Goal: Task Accomplishment & Management: Use online tool/utility

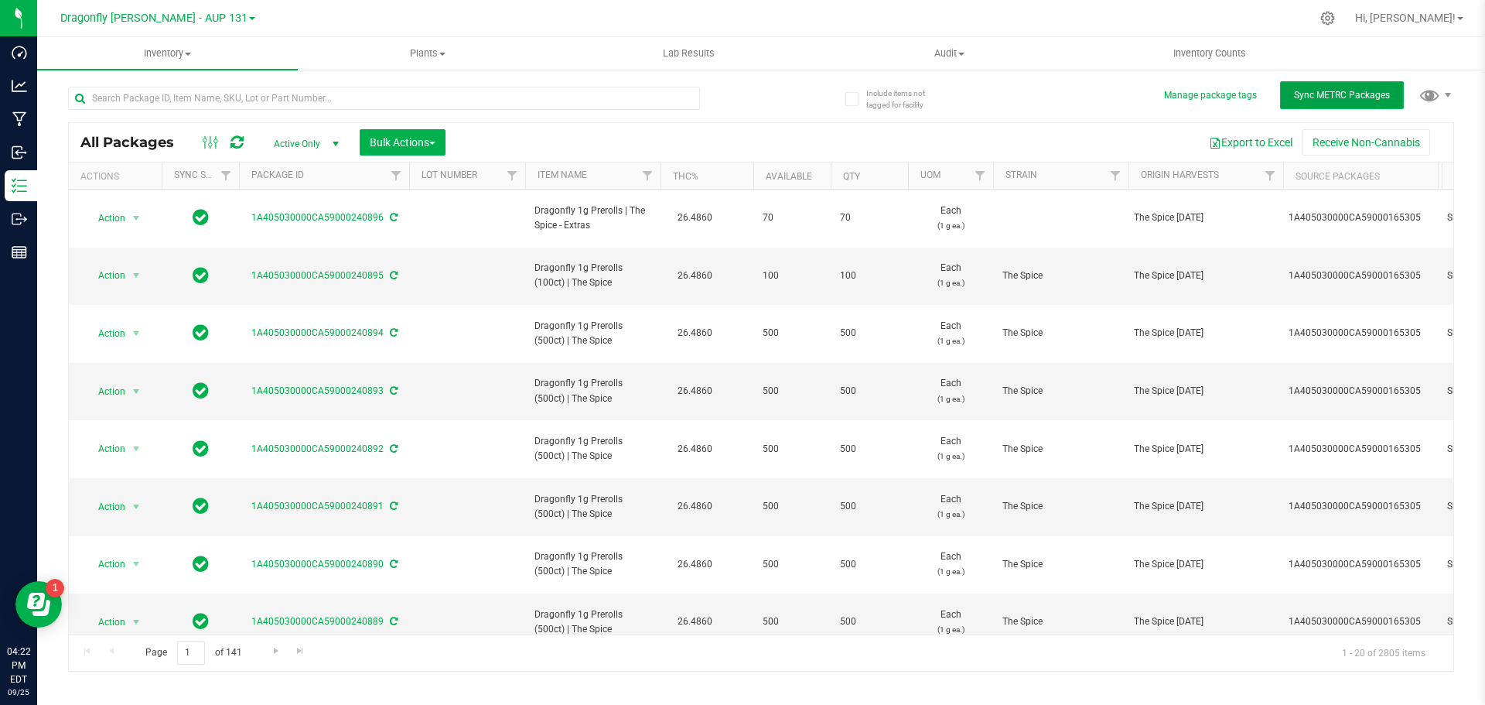
click at [1330, 95] on span "Sync METRC Packages" at bounding box center [1342, 95] width 96 height 11
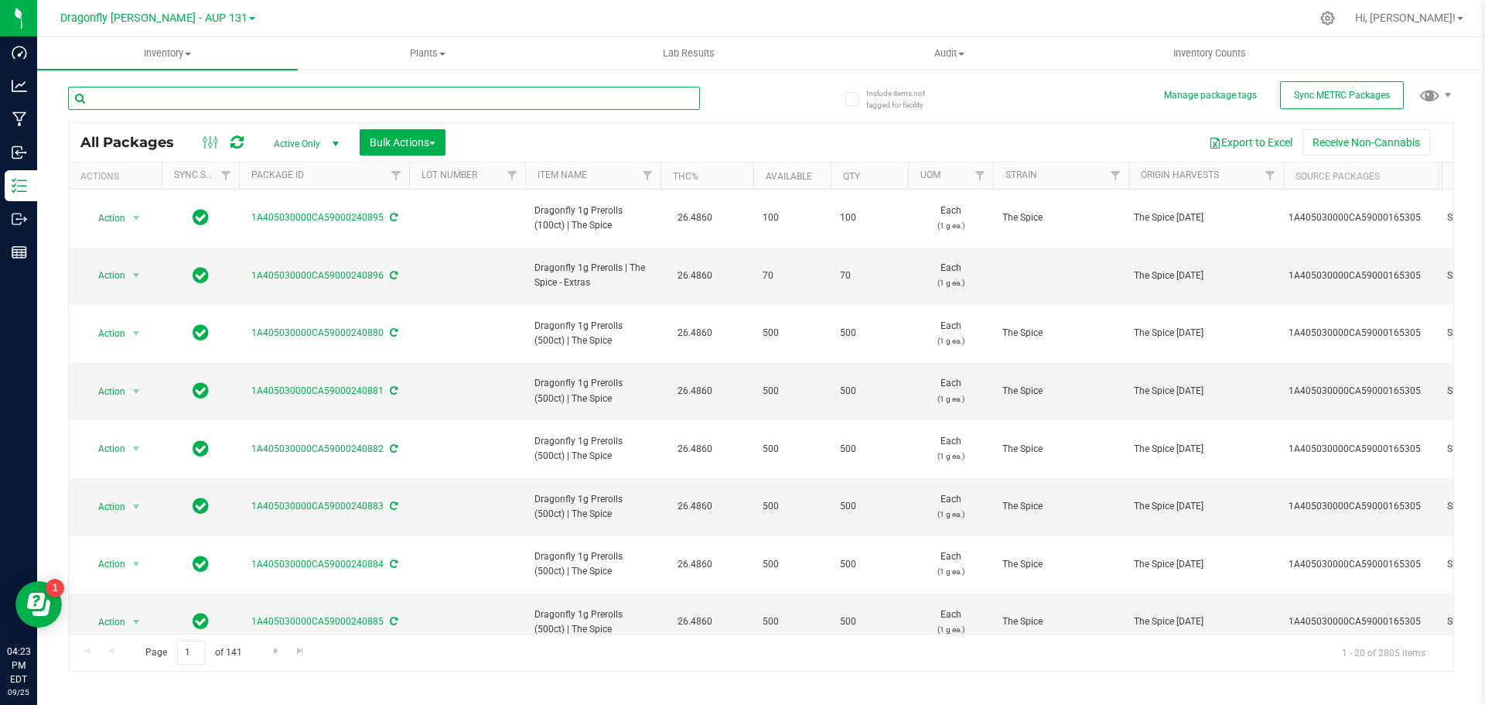
click at [503, 103] on input "text" at bounding box center [384, 98] width 632 height 23
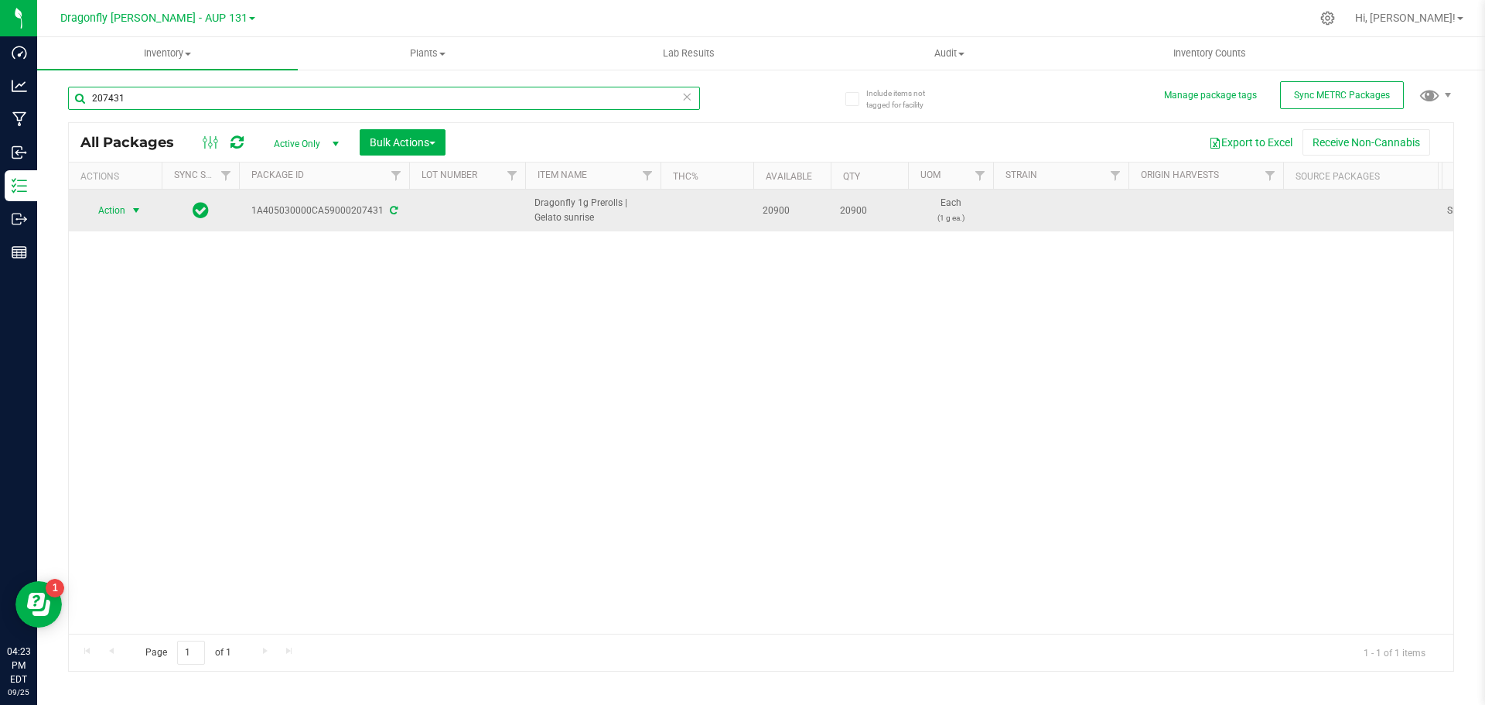
type input "207431"
click at [127, 210] on span "select" at bounding box center [136, 211] width 19 height 22
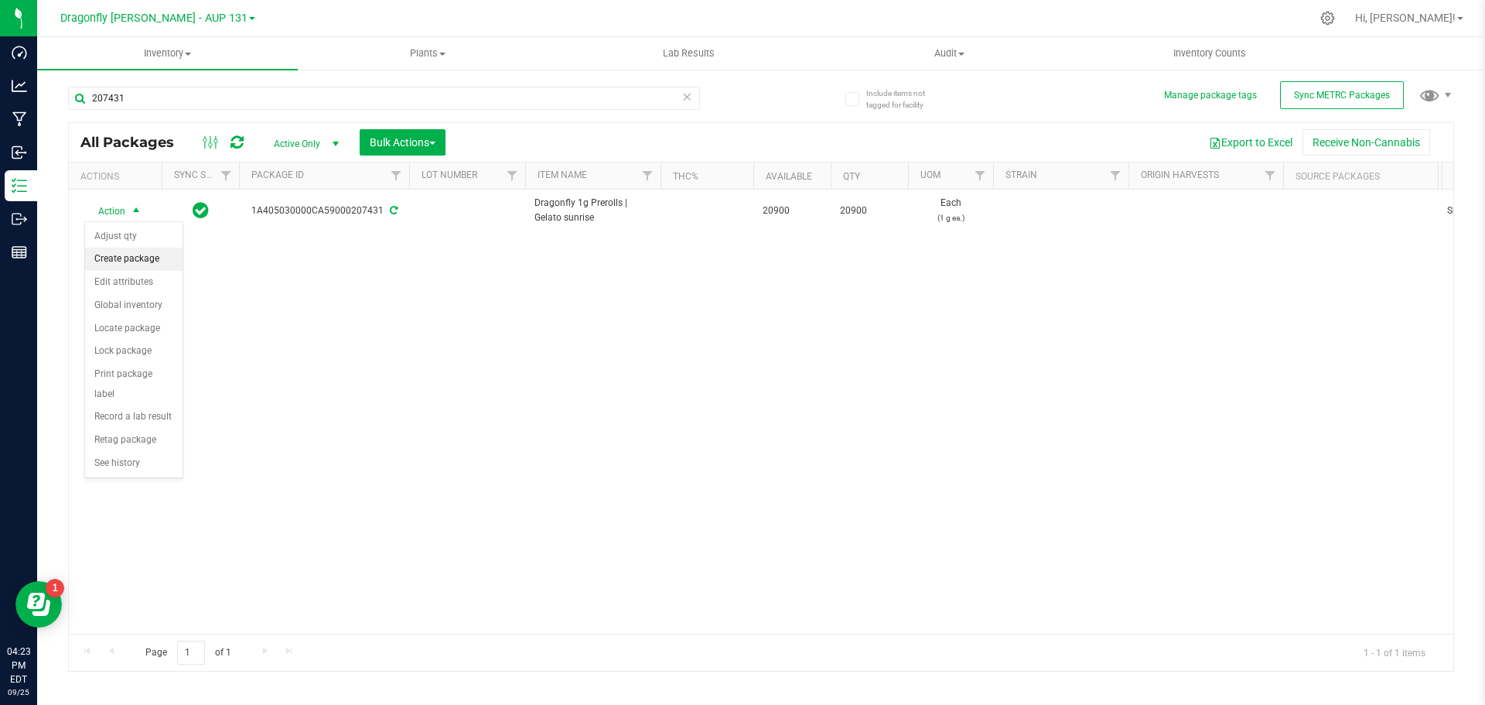
click at [145, 254] on li "Create package" at bounding box center [133, 259] width 97 height 23
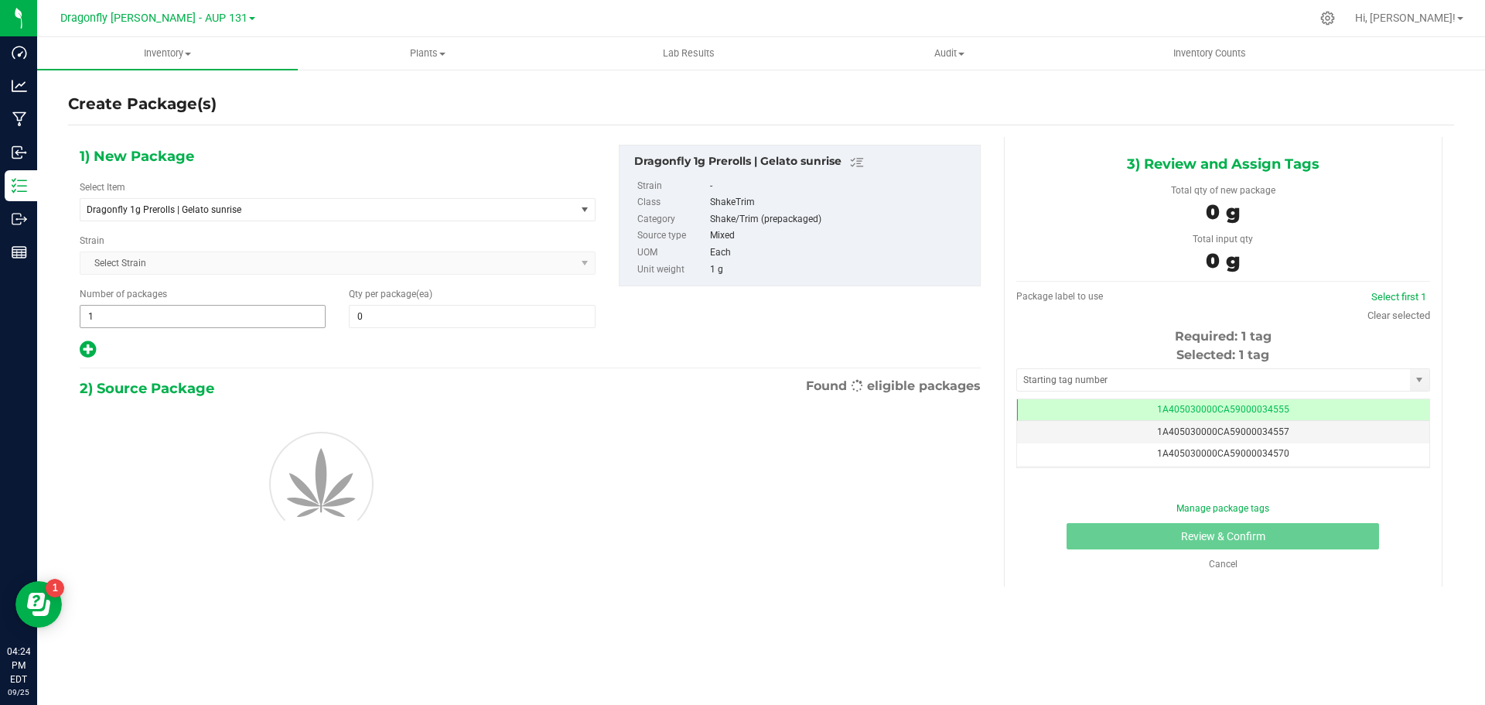
click at [182, 318] on span "1 1" at bounding box center [203, 316] width 246 height 23
click at [182, 318] on input "1" at bounding box center [202, 317] width 244 height 22
type input "41"
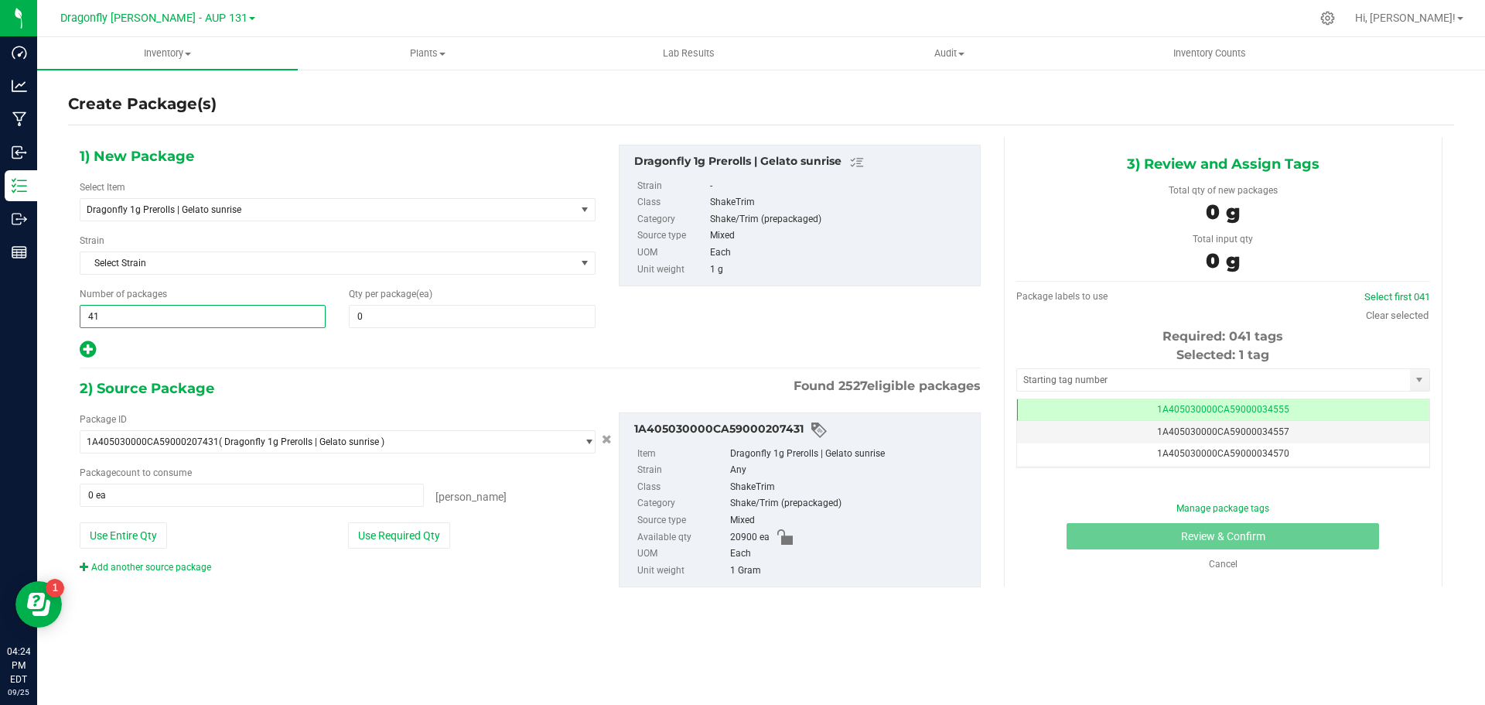
type input "41"
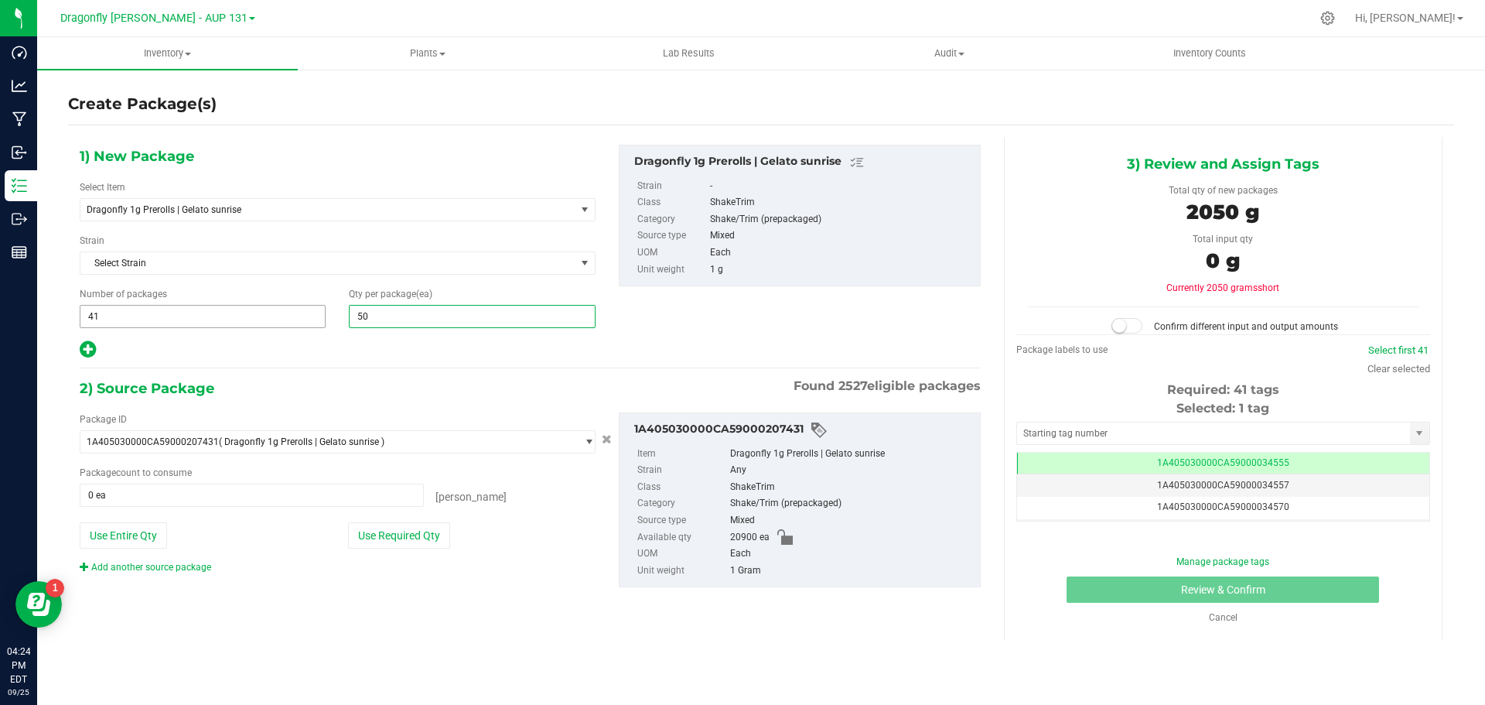
type input "500"
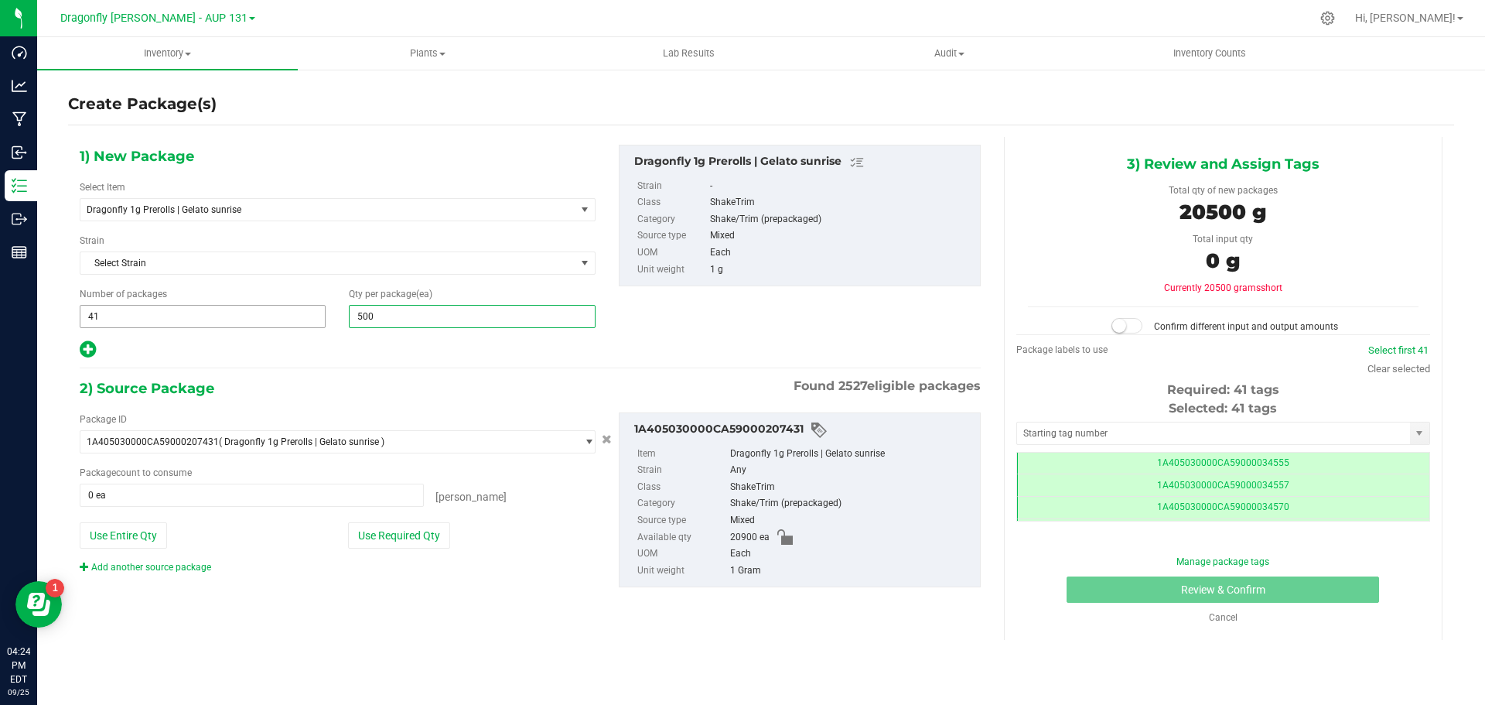
scroll to position [0, -1]
type input "500"
click at [373, 548] on button "Use Required Qty" at bounding box center [399, 535] width 102 height 26
type input "20500 ea"
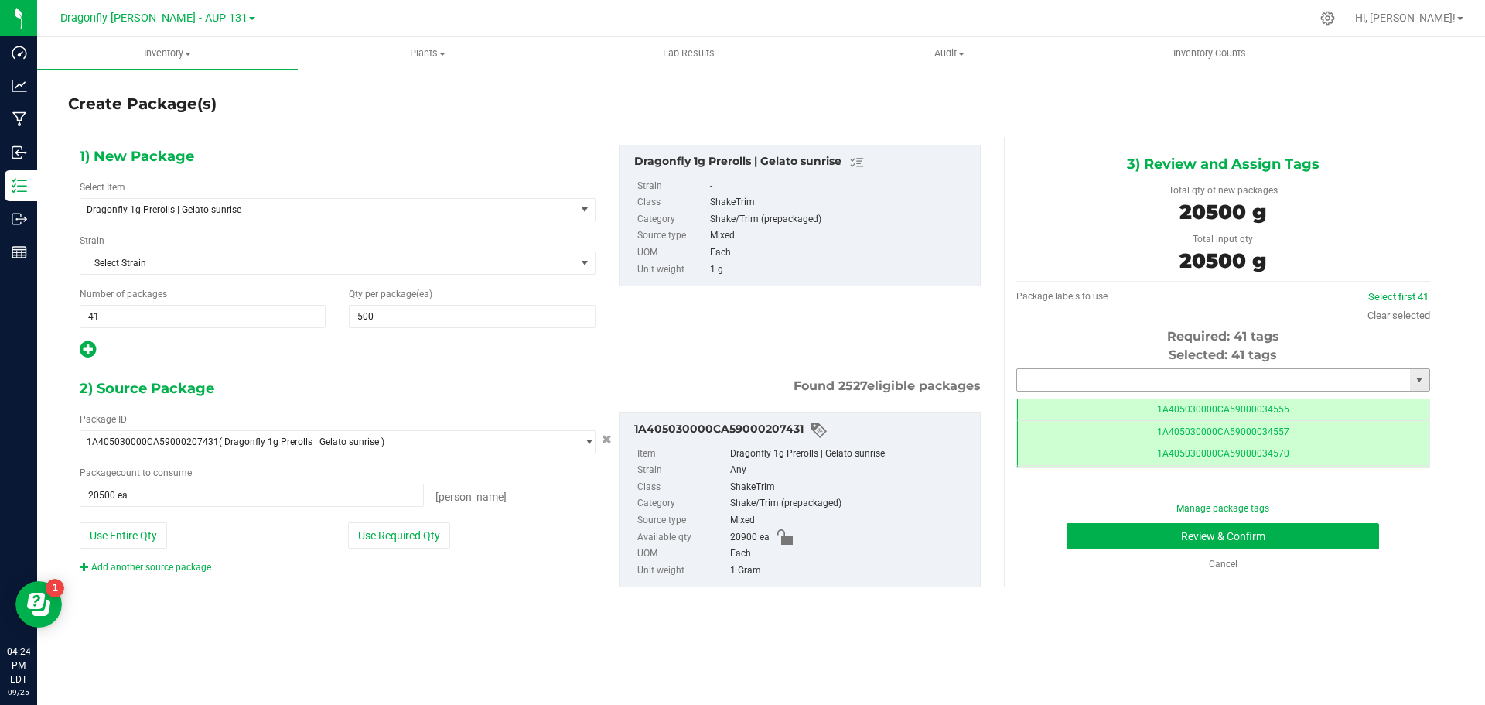
click at [1242, 371] on input "text" at bounding box center [1213, 380] width 393 height 22
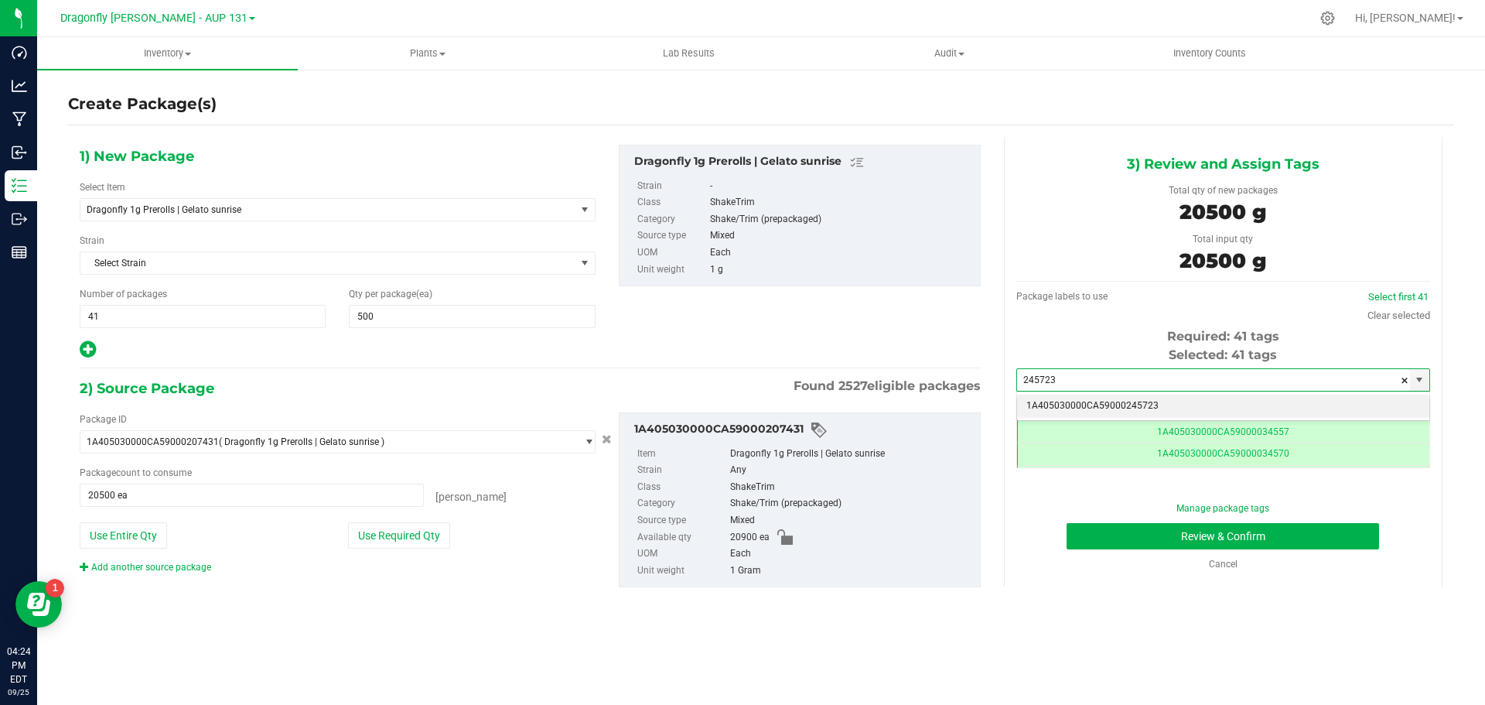
click at [1155, 404] on li "1A405030000CA59000245723" at bounding box center [1223, 405] width 412 height 23
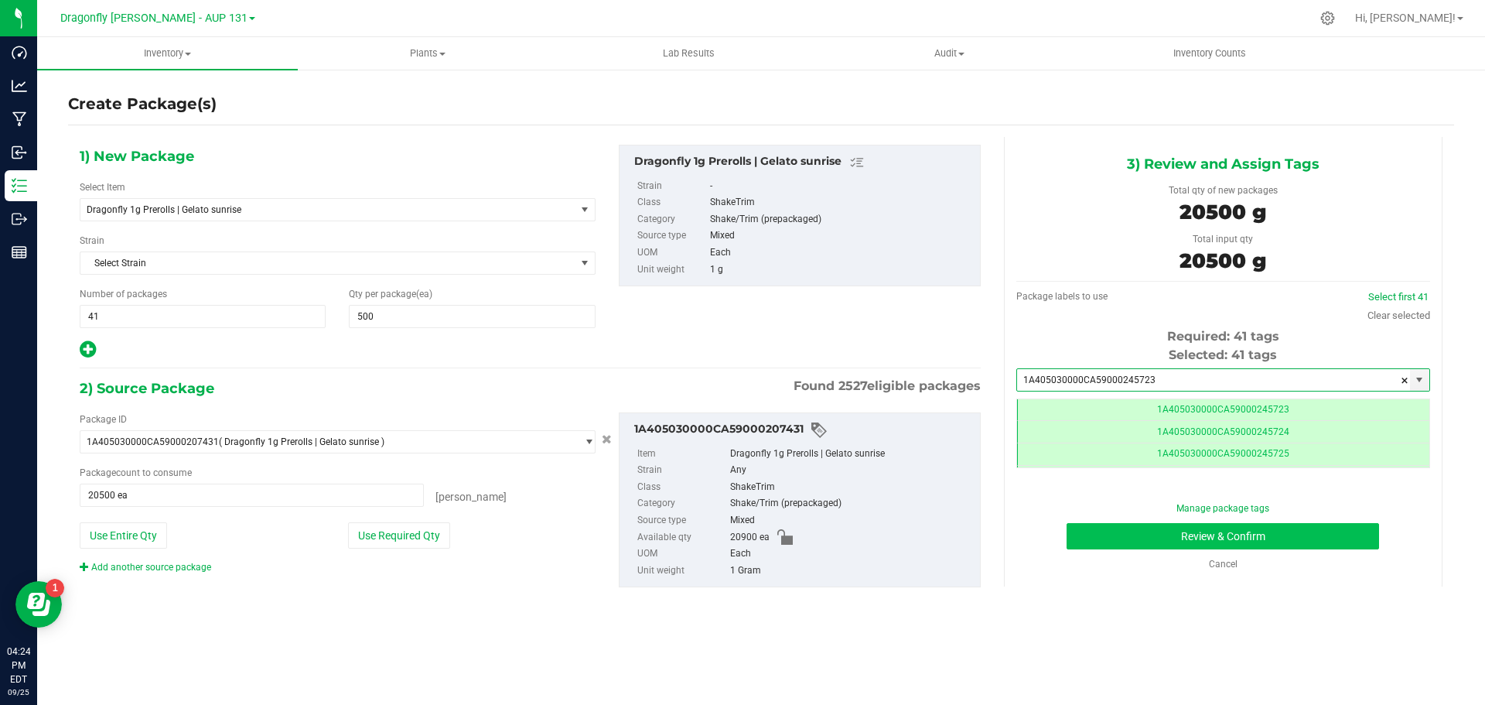
type input "1A405030000CA59000245723"
click at [1207, 538] on button "Review & Confirm" at bounding box center [1223, 536] width 312 height 26
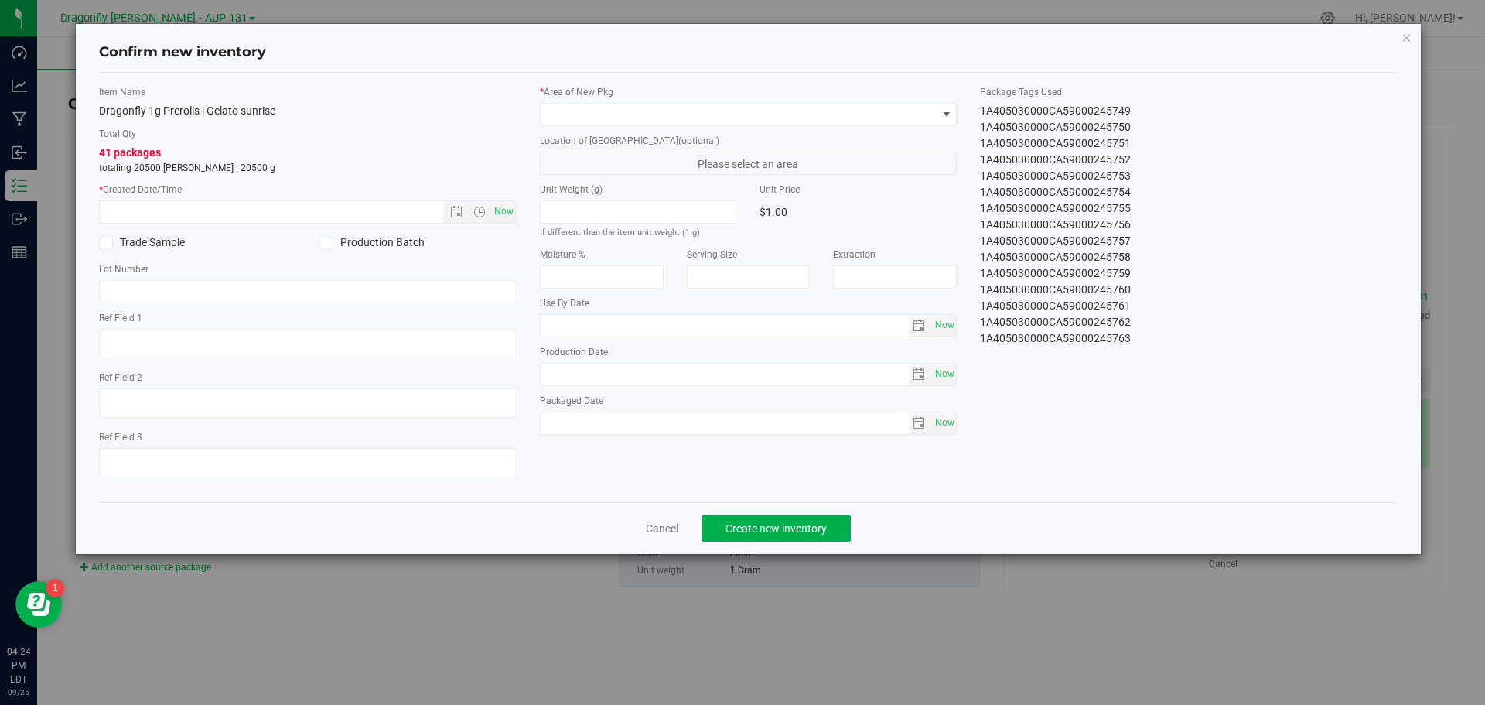
drag, startPoint x: 975, startPoint y: 110, endPoint x: 1183, endPoint y: 391, distance: 349.9
click at [1183, 391] on div "Item Name Dragonfly 1g Prerolls | Gelato sunrise Total Qty 41 packages totaling…" at bounding box center [748, 287] width 1323 height 405
copy div "1A405030000CA59000245723 1A405030000CA59000245724 1A405030000CA59000245725 1A40…"
click at [657, 527] on link "Cancel" at bounding box center [662, 528] width 32 height 15
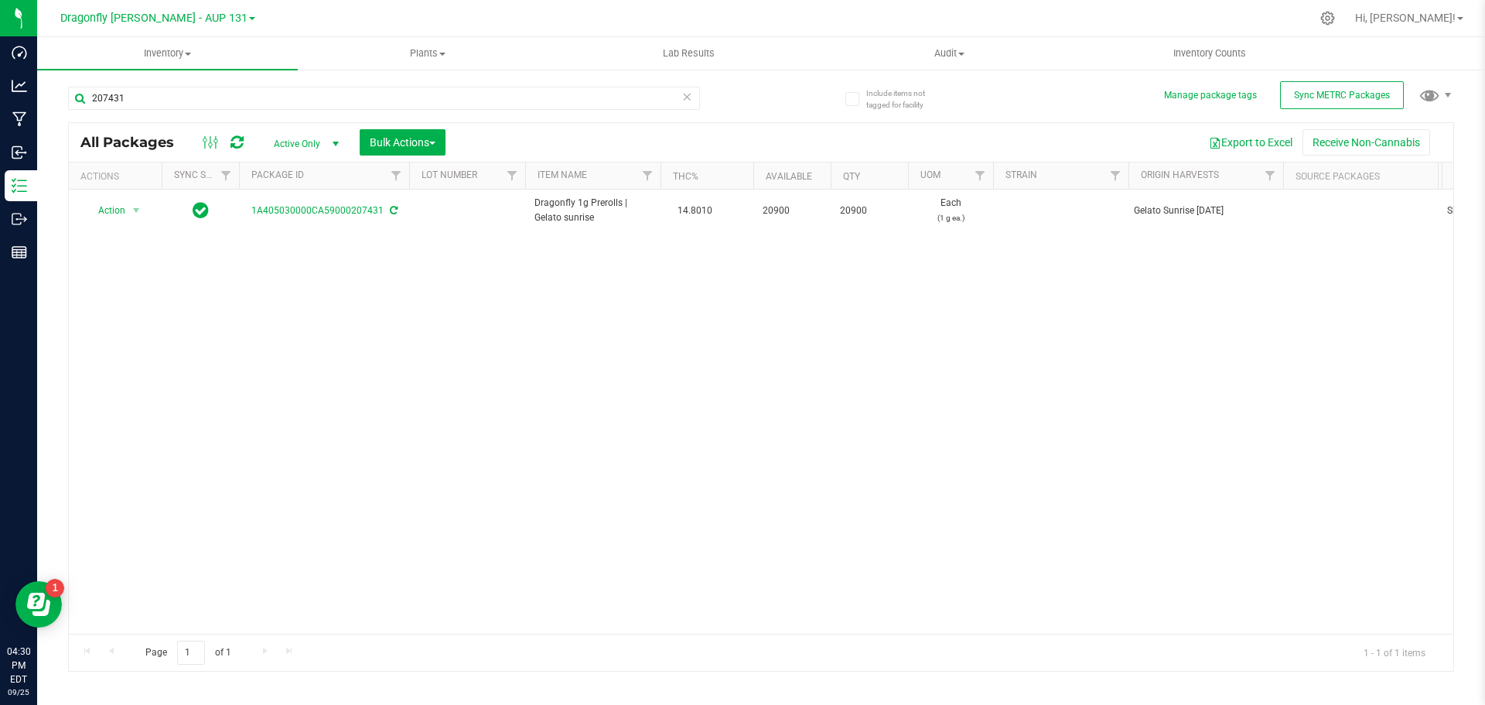
click at [688, 92] on icon at bounding box center [686, 96] width 11 height 19
